Goal: Task Accomplishment & Management: Complete application form

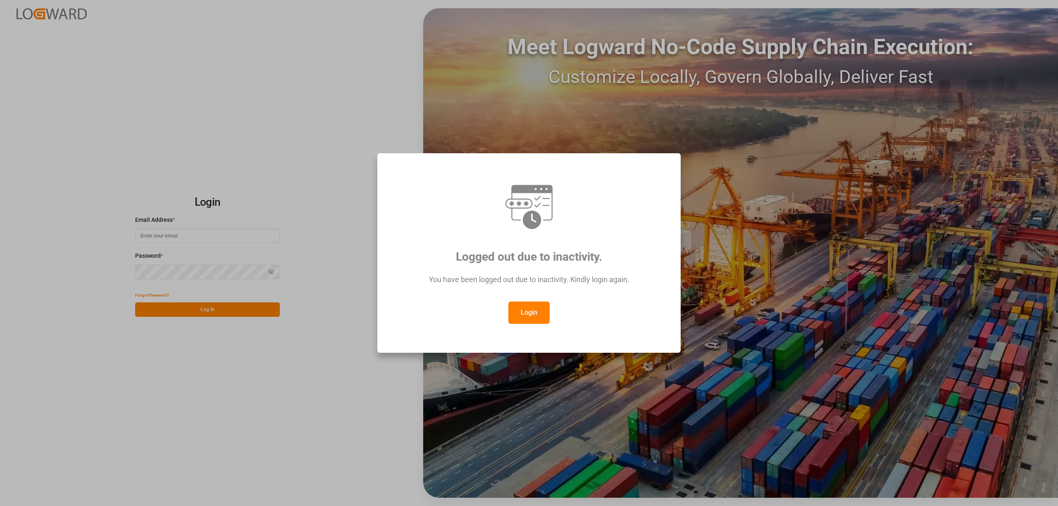
drag, startPoint x: 544, startPoint y: 308, endPoint x: 503, endPoint y: 309, distance: 40.5
click at [543, 308] on button "Login" at bounding box center [528, 313] width 41 height 22
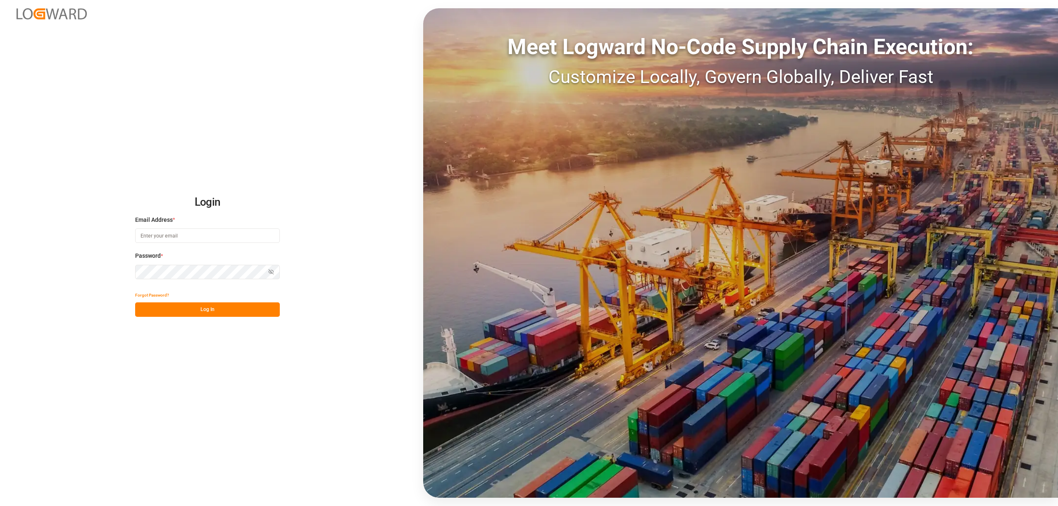
click at [165, 233] on input at bounding box center [207, 236] width 145 height 14
type input "[PERSON_NAME][EMAIL_ADDRESS][PERSON_NAME][DOMAIN_NAME]"
click at [195, 302] on button "Log In" at bounding box center [207, 309] width 145 height 14
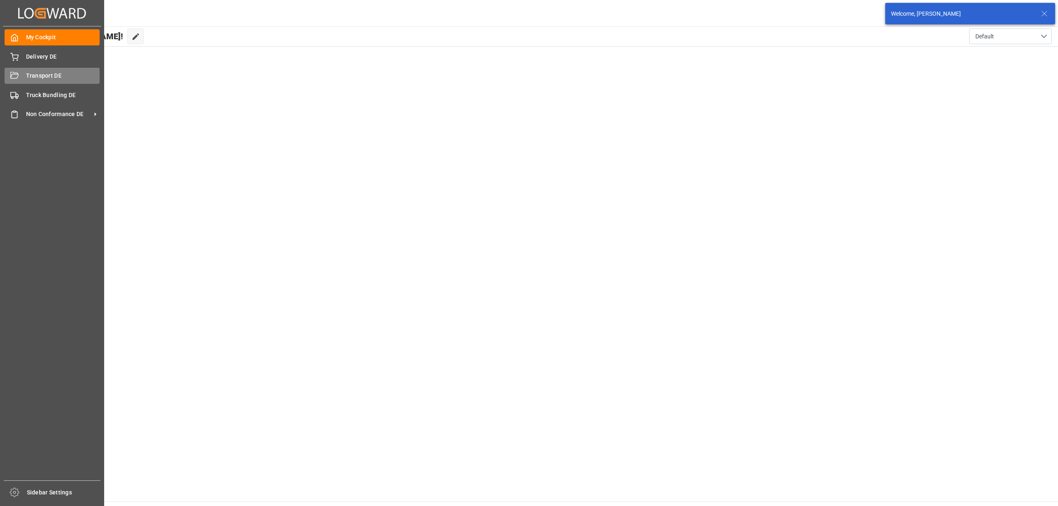
click at [36, 75] on span "Transport DE" at bounding box center [63, 75] width 74 height 9
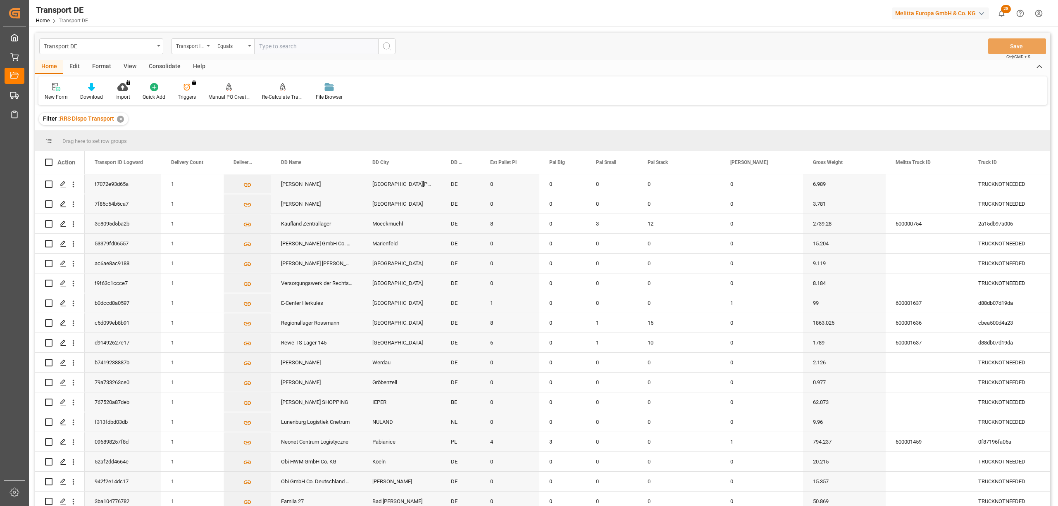
click at [162, 63] on div "Consolidate" at bounding box center [165, 67] width 44 height 14
click at [65, 90] on icon at bounding box center [65, 87] width 7 height 7
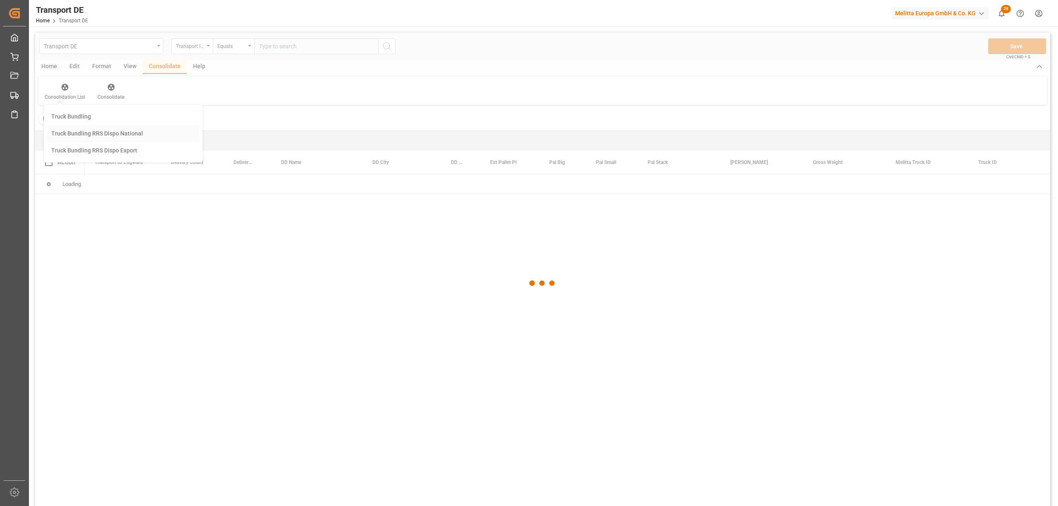
click at [101, 136] on div "Transport DE Transport ID Logward Equals Save Ctrl/CMD + S Home Edit Format Vie…" at bounding box center [542, 280] width 1015 height 495
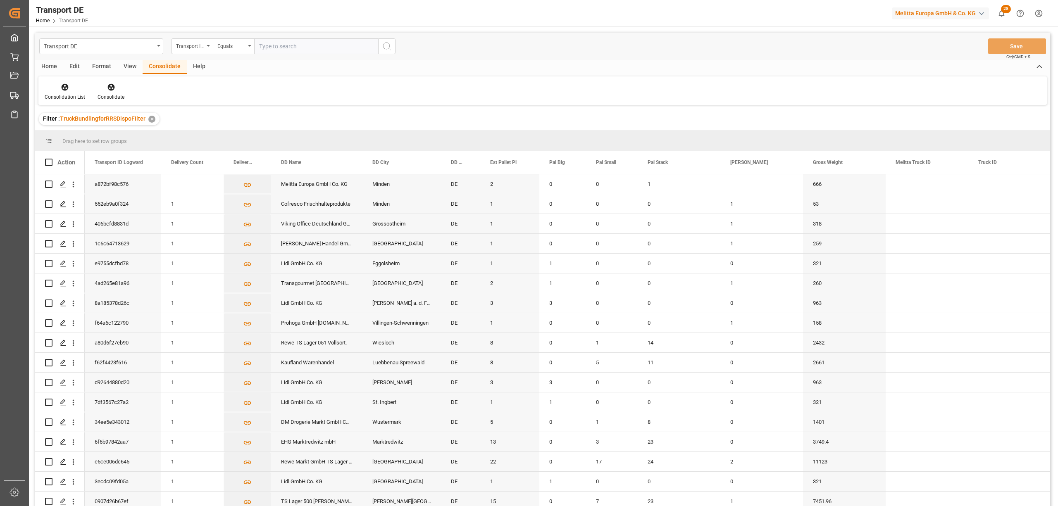
click at [194, 50] on div "Transport ID Logward" at bounding box center [191, 46] width 41 height 16
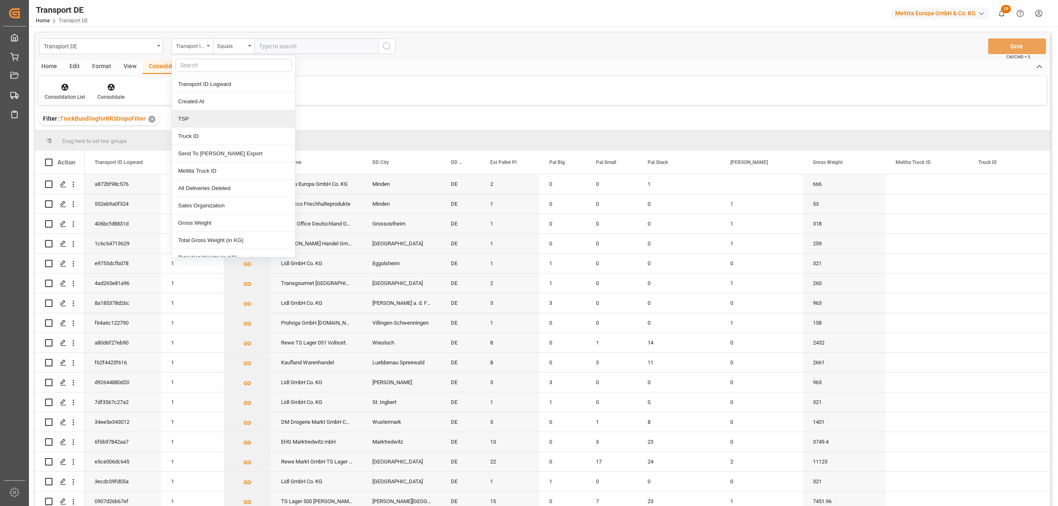
click at [191, 118] on div "TSP" at bounding box center [233, 118] width 123 height 17
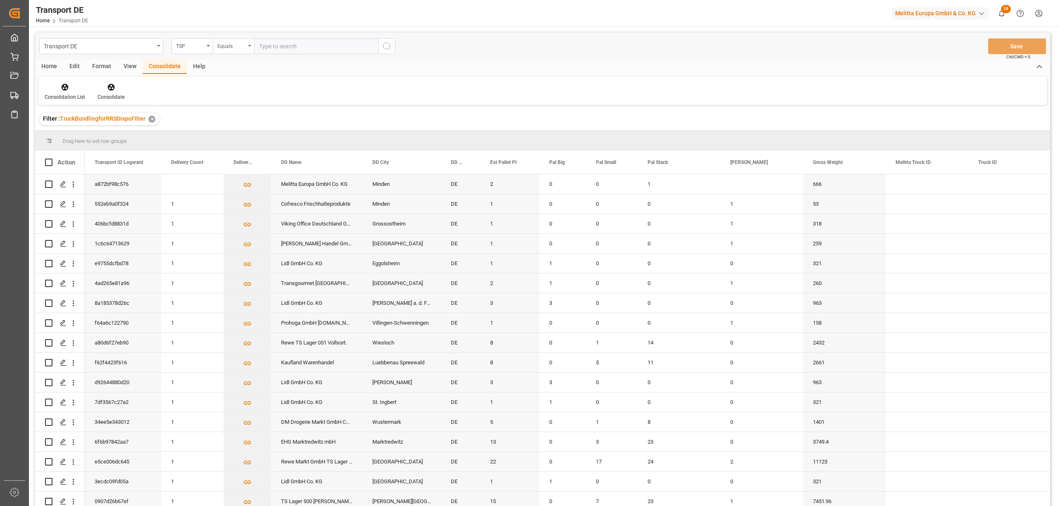
click at [230, 48] on div "Equals" at bounding box center [231, 45] width 28 height 10
drag, startPoint x: 244, startPoint y: 138, endPoint x: 257, endPoint y: 126, distance: 17.8
click at [245, 139] on div "Starts with" at bounding box center [274, 136] width 123 height 17
type input "Self"
click at [386, 45] on icon "search button" at bounding box center [387, 46] width 10 height 10
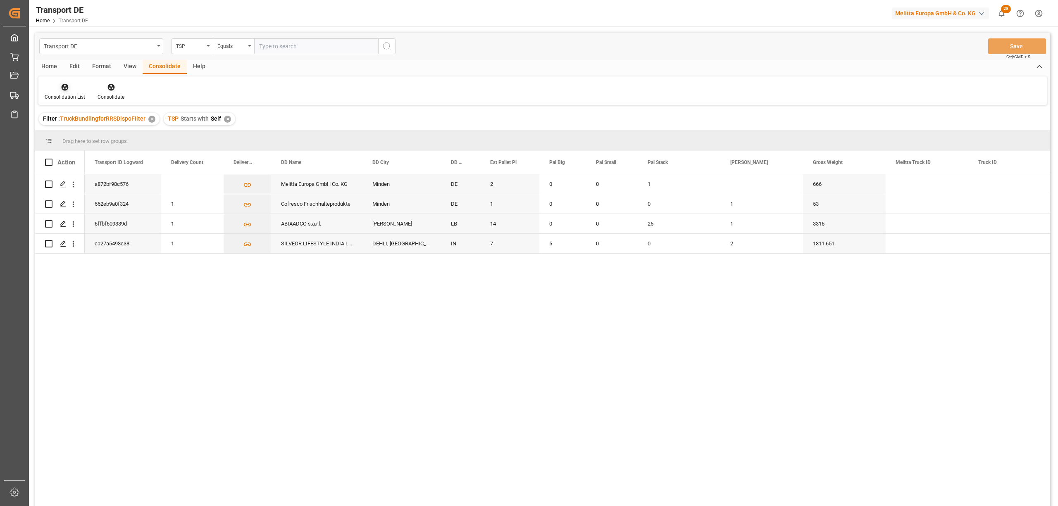
click at [68, 88] on icon at bounding box center [65, 87] width 8 height 8
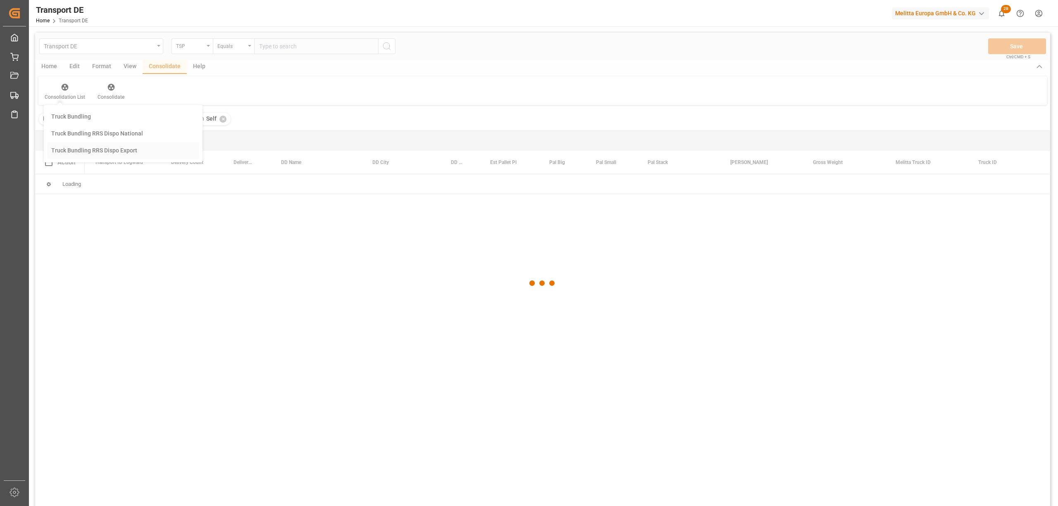
click at [76, 152] on div "Transport DE TSP Equals Save Ctrl/CMD + S Home Edit Format View Consolidate Hel…" at bounding box center [542, 280] width 1015 height 495
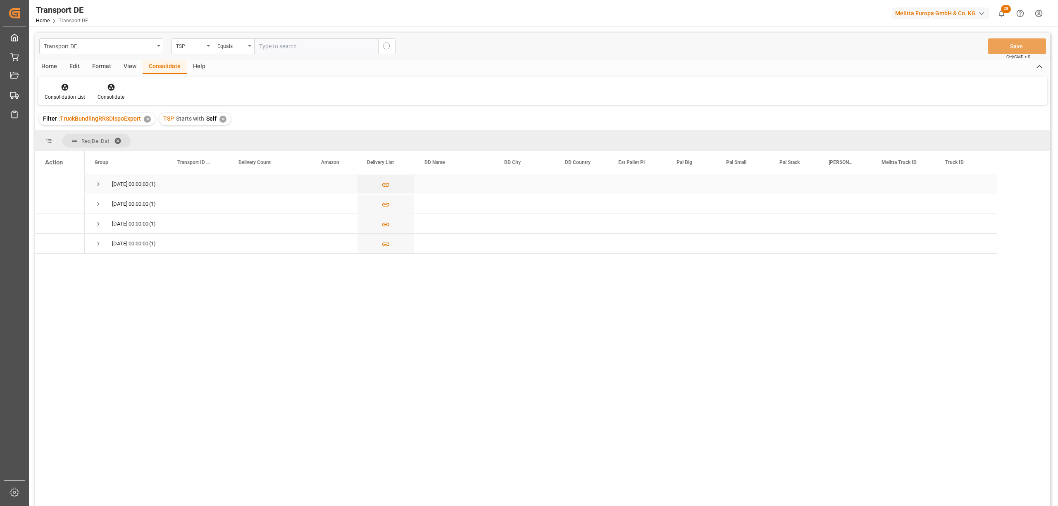
click at [96, 182] on span "Press SPACE to select this row." at bounding box center [98, 184] width 7 height 7
click at [98, 182] on span "Press SPACE to select this row." at bounding box center [98, 184] width 7 height 7
click at [98, 202] on span "Press SPACE to select this row." at bounding box center [98, 203] width 7 height 7
click at [97, 220] on span "Press SPACE to select this row." at bounding box center [98, 223] width 7 height 7
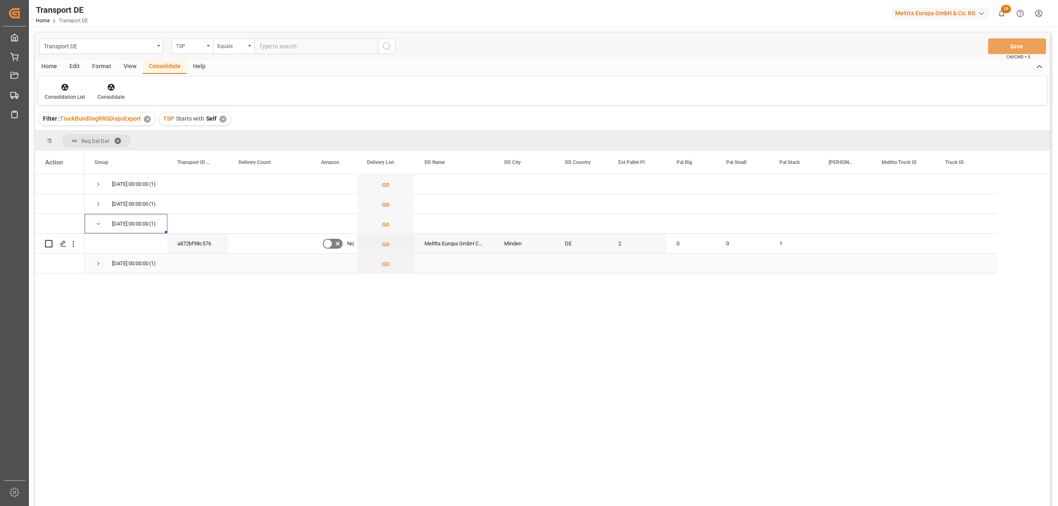
click at [102, 265] on span "Press SPACE to select this row." at bounding box center [98, 263] width 7 height 7
click at [98, 264] on span "Press SPACE to select this row." at bounding box center [98, 263] width 7 height 7
click at [48, 240] on input "Press Space to toggle row selection (unchecked)" at bounding box center [48, 243] width 7 height 7
checkbox input "true"
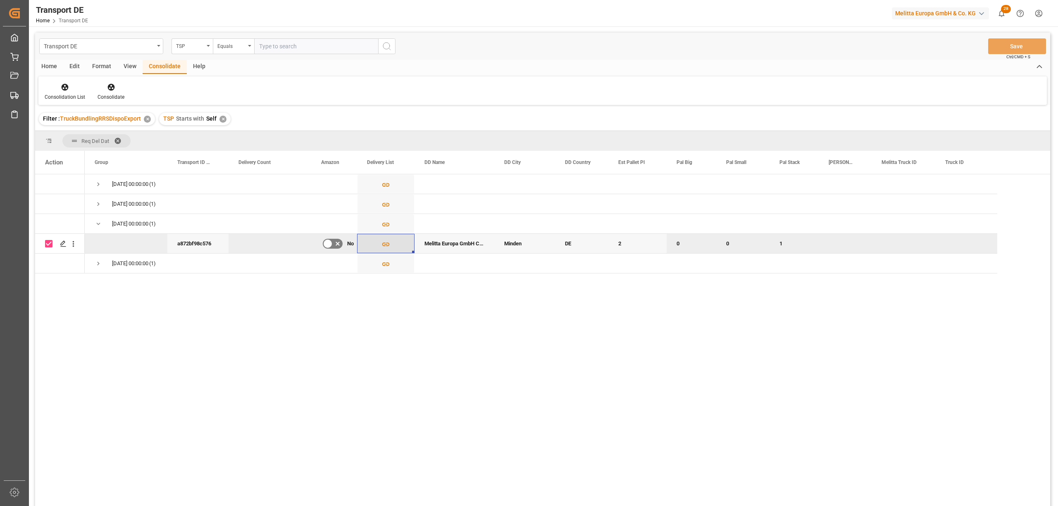
click at [383, 243] on icon "Press SPACE to deselect this row." at bounding box center [385, 245] width 7 height 4
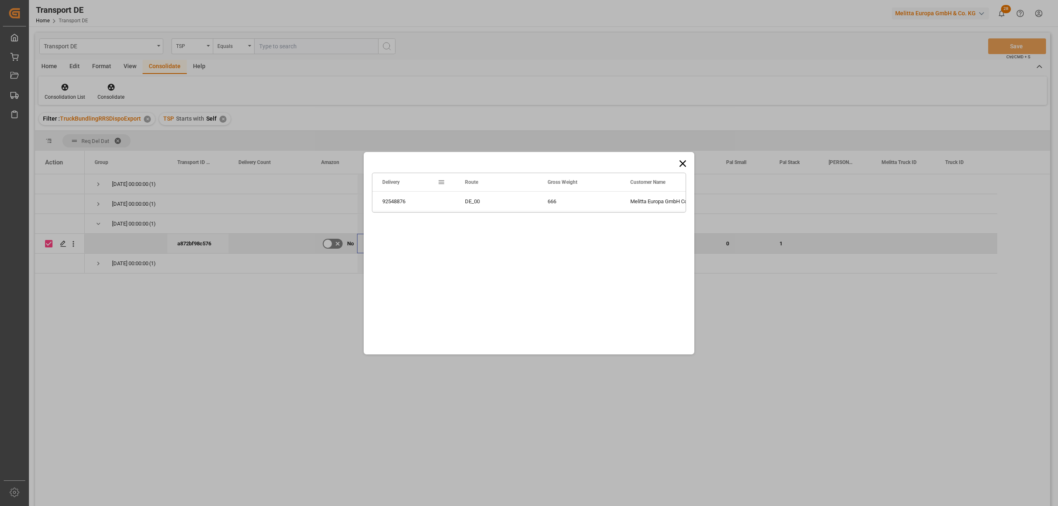
click at [872, 369] on div "Drag here to set row groups Drag here to set column labels Delivery Route Gross…" at bounding box center [529, 253] width 1058 height 506
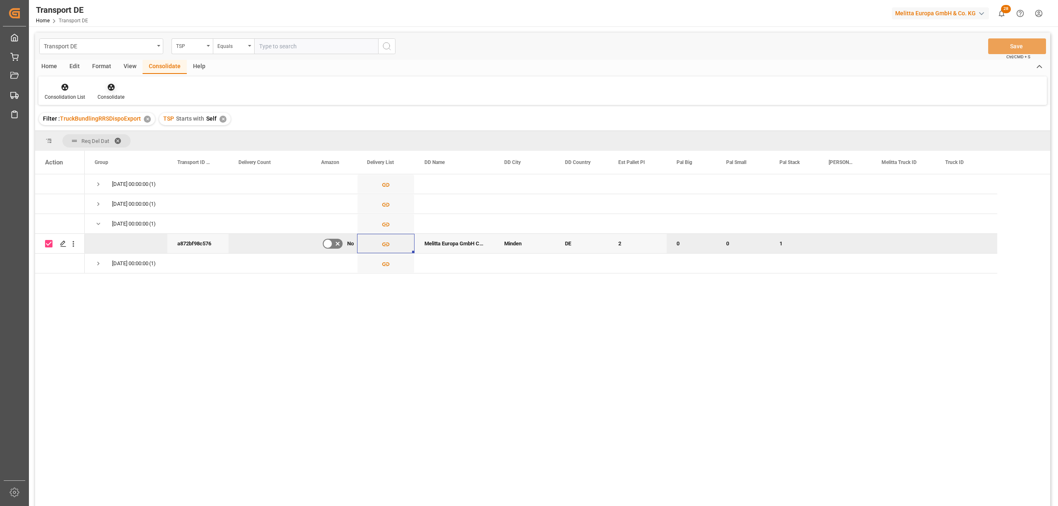
click at [108, 91] on icon at bounding box center [111, 87] width 8 height 8
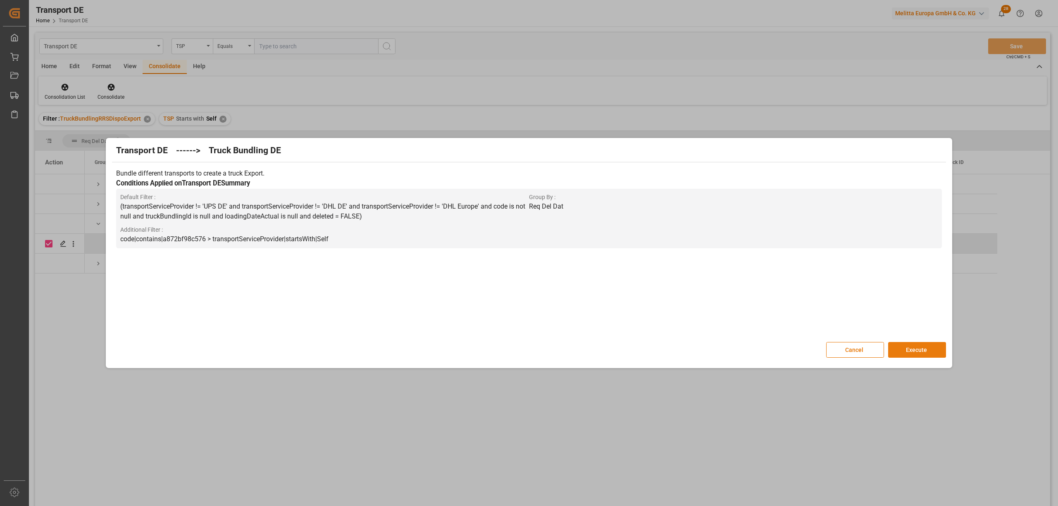
click at [921, 348] on button "Execute" at bounding box center [917, 350] width 58 height 16
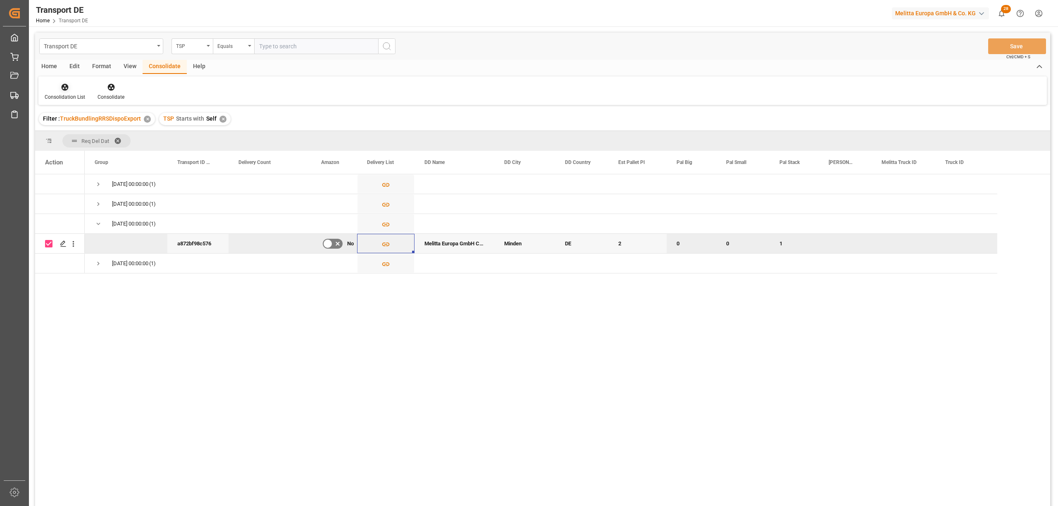
click at [63, 89] on icon at bounding box center [65, 87] width 7 height 7
click at [83, 135] on div "Transport DE TSP Equals Save Ctrl/CMD + S Home Edit Format View Consolidate Hel…" at bounding box center [542, 280] width 1015 height 495
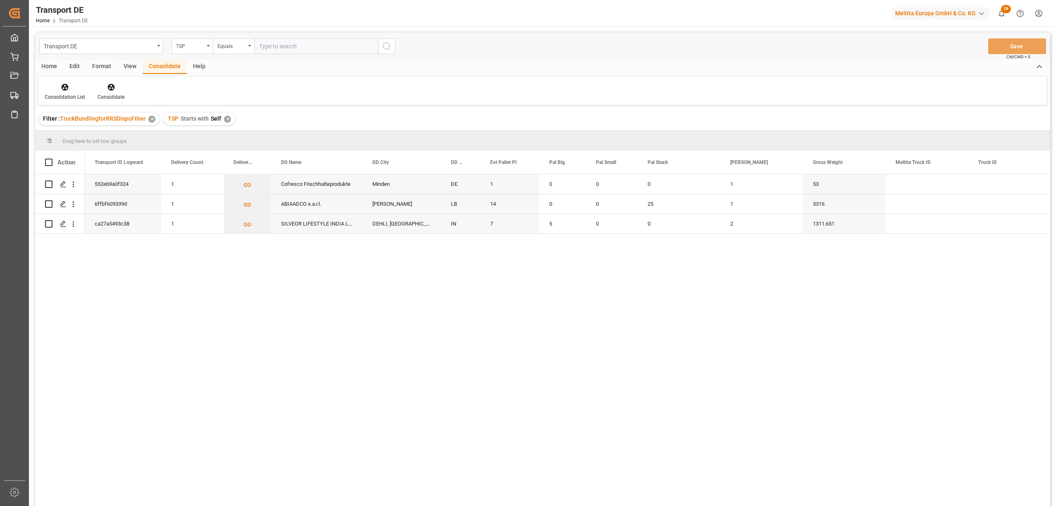
click at [224, 119] on div "✕" at bounding box center [227, 119] width 7 height 7
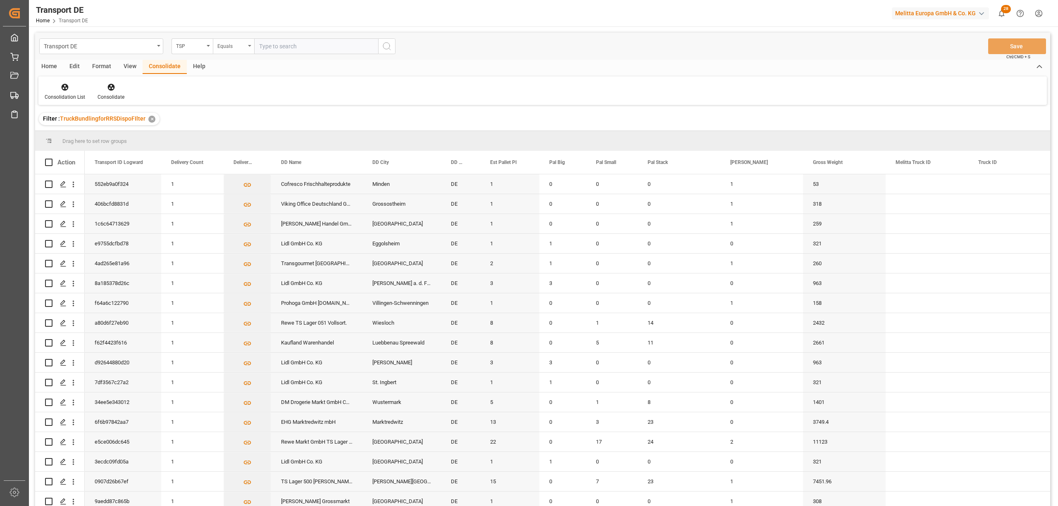
click at [230, 47] on div "Equals" at bounding box center [231, 45] width 28 height 10
click at [245, 135] on div "Starts with" at bounding box center [274, 136] width 123 height 17
type input "LIT DE"
click at [384, 44] on icon "search button" at bounding box center [387, 46] width 10 height 10
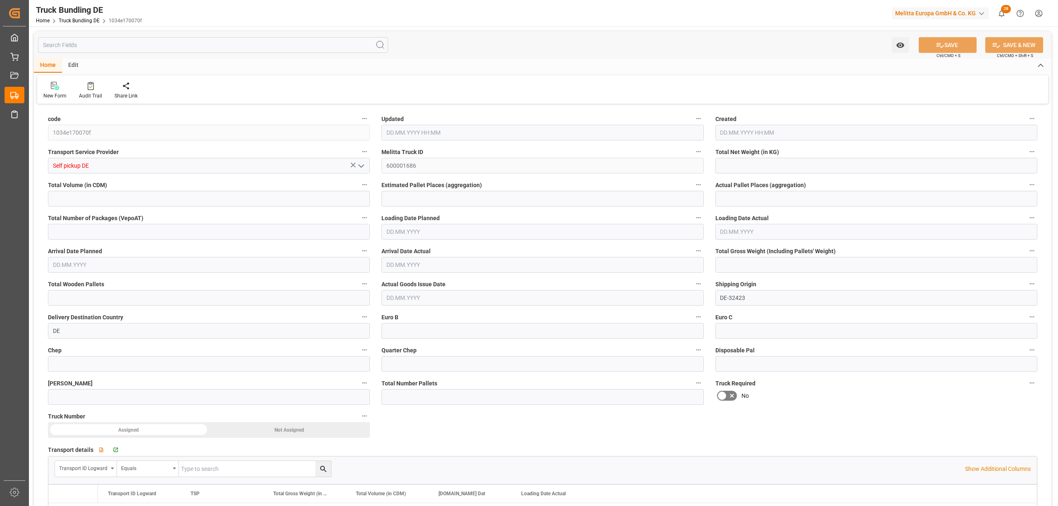
type input "515.817"
type input "3050.118"
type input "2"
type input "0"
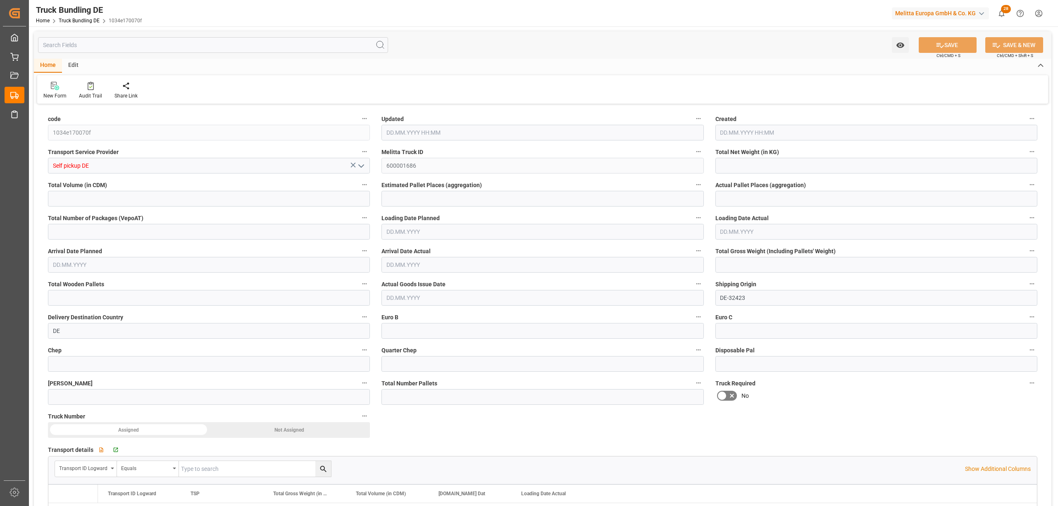
type input "666"
type input "3"
type input "0"
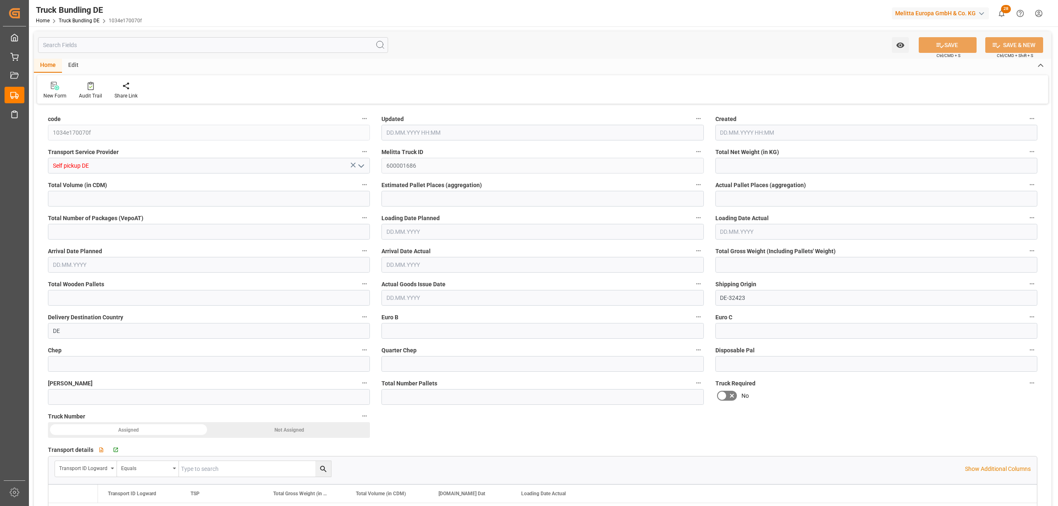
type input "0"
type input "14.08.2025 10:32"
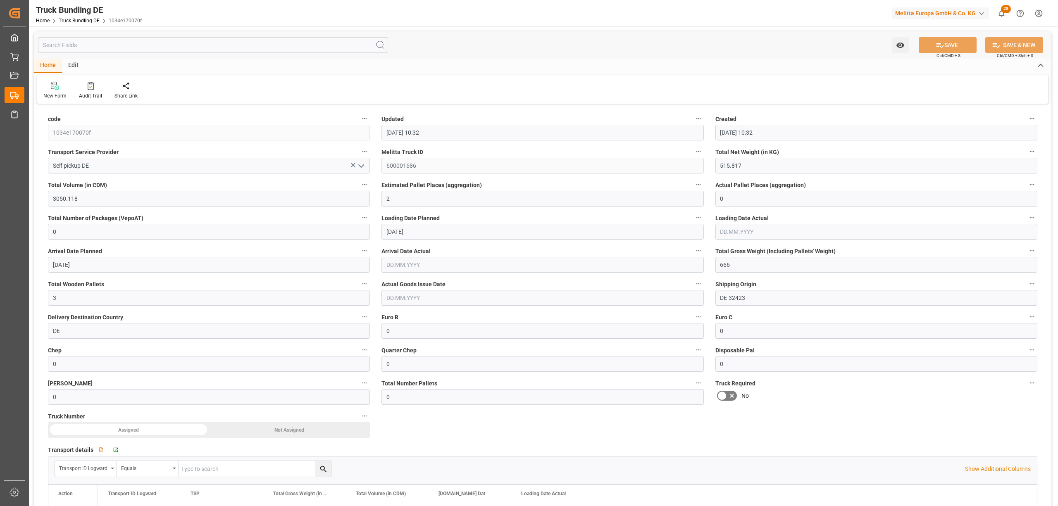
type input "14.08.2025 10:32"
type input "15.08.2025"
type input "14.08.2025"
